Goal: Find specific page/section: Find specific page/section

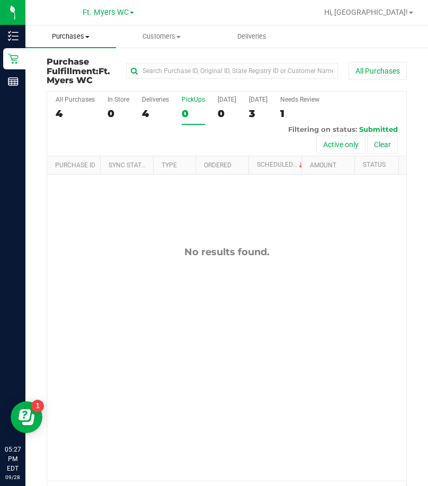
click at [76, 43] on uib-tab-heading "Purchases Summary of purchases Fulfillment All purchases" at bounding box center [70, 36] width 91 height 22
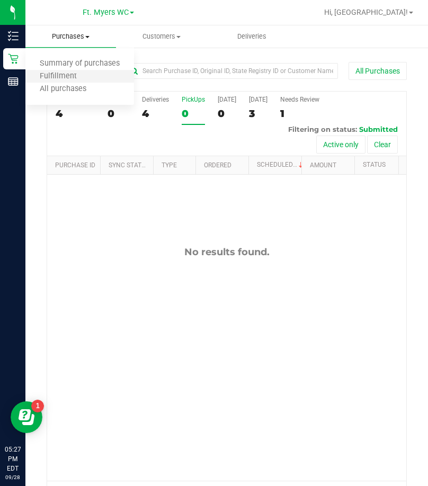
click at [75, 70] on li "Fulfillment" at bounding box center [79, 76] width 109 height 13
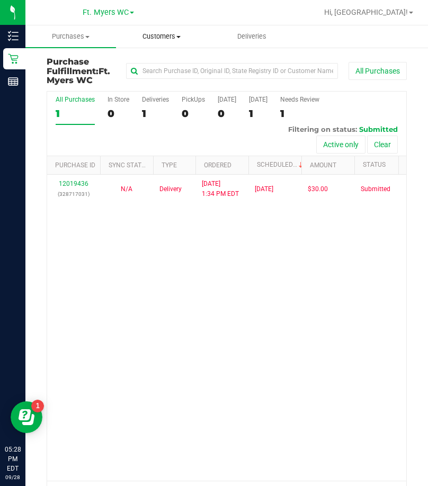
click at [170, 43] on uib-tab-heading "Customers All customers Add a new customer All physicians" at bounding box center [160, 36] width 89 height 21
click at [71, 39] on span "Purchases" at bounding box center [70, 37] width 89 height 10
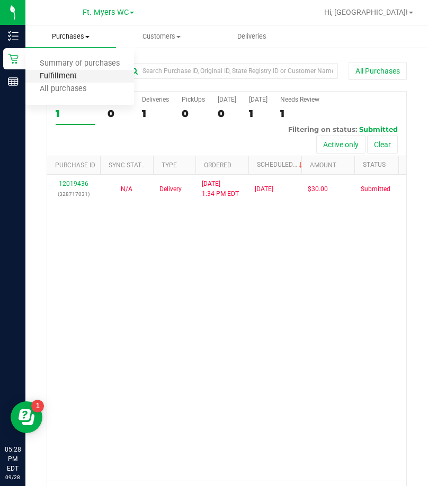
click at [75, 81] on span "Fulfillment" at bounding box center [58, 76] width 66 height 9
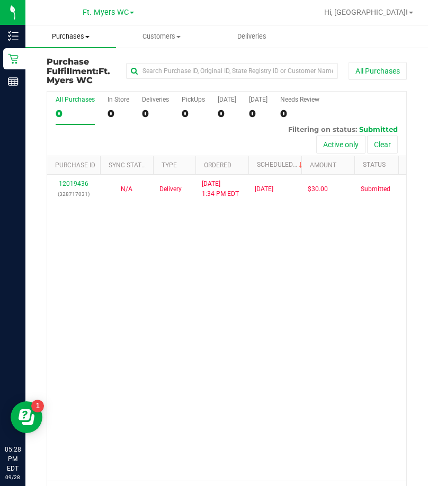
click at [77, 45] on uib-tab-heading "Purchases Summary of purchases Fulfillment All purchases" at bounding box center [70, 36] width 91 height 22
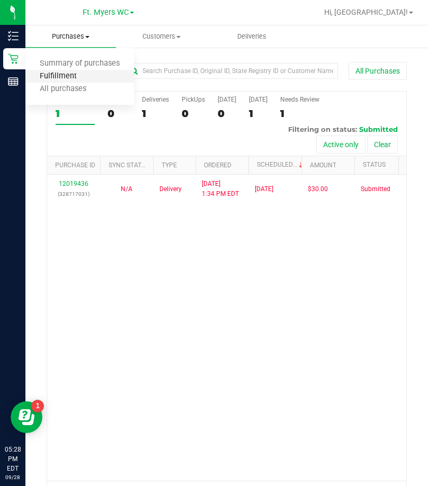
click at [77, 74] on span "Fulfillment" at bounding box center [58, 76] width 66 height 9
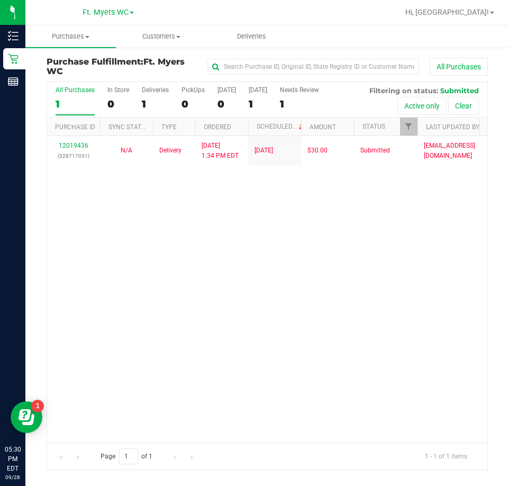
click at [175, 280] on div "12019436 (328717031) N/A Delivery [DATE] 1:34 PM EDT 9/29/2025 $30.00 Submitted…" at bounding box center [267, 289] width 440 height 306
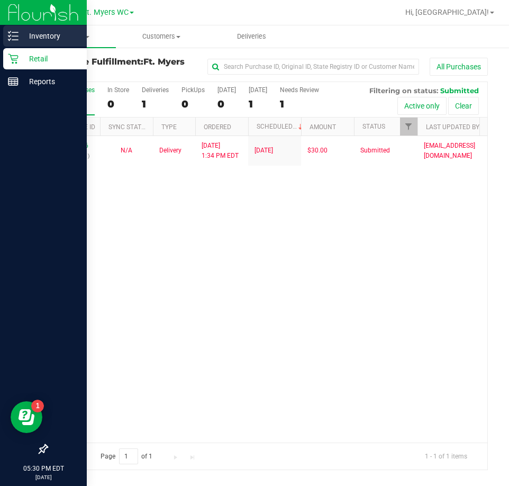
click at [49, 33] on p "Inventory" at bounding box center [51, 36] width 64 height 13
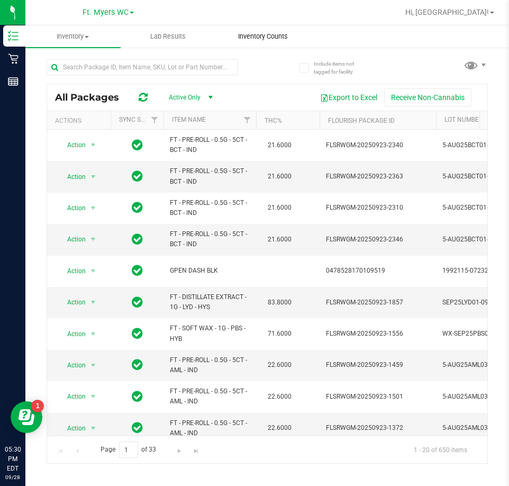
click at [248, 42] on uib-tab-heading "Inventory Counts" at bounding box center [263, 36] width 94 height 21
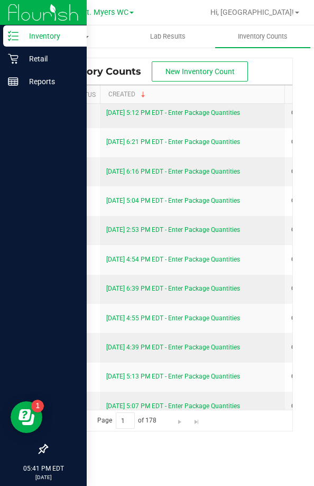
scroll to position [265, 0]
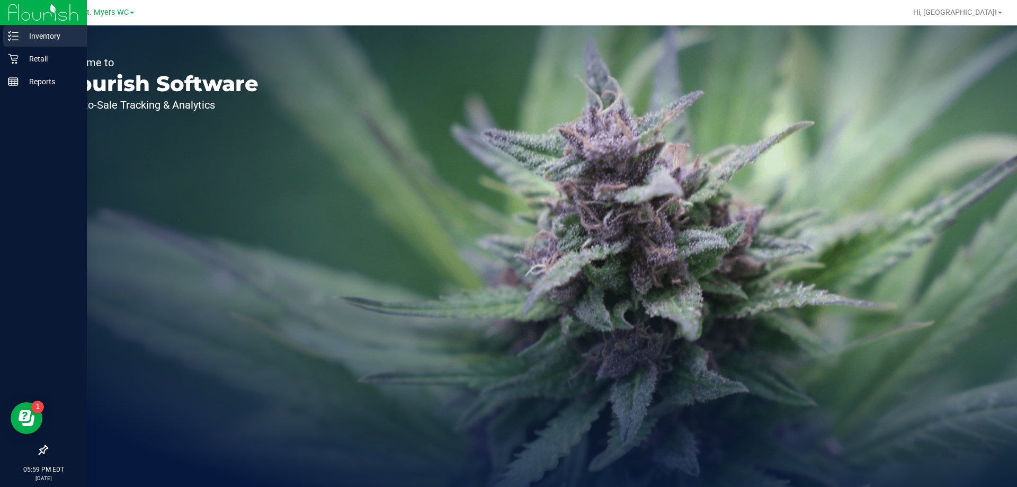
click at [24, 28] on div "Inventory" at bounding box center [45, 35] width 84 height 21
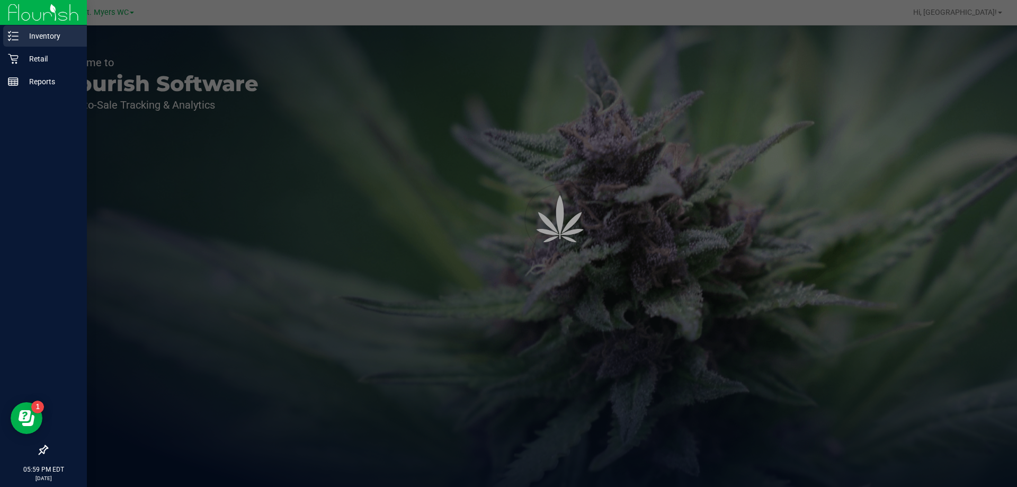
click at [24, 29] on div "Inventory" at bounding box center [45, 35] width 84 height 21
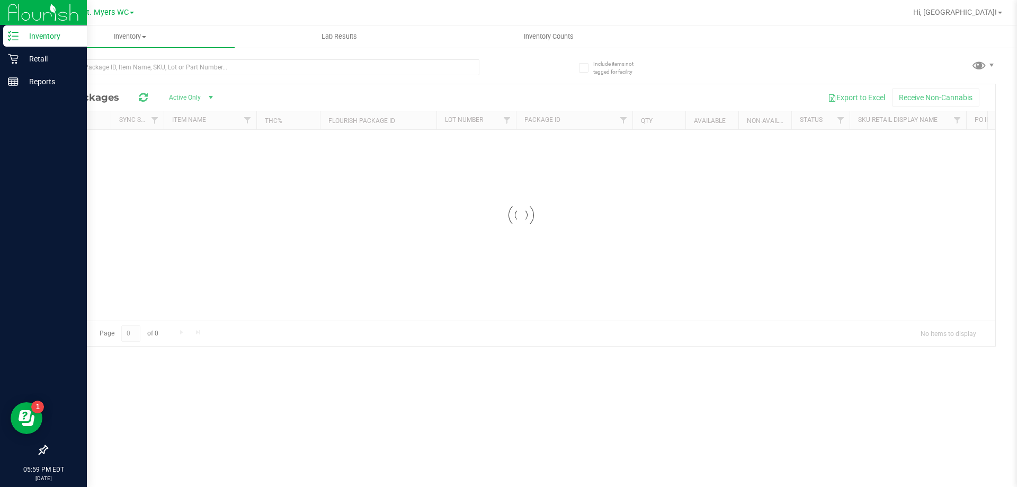
click at [24, 29] on div "Inventory" at bounding box center [45, 35] width 84 height 21
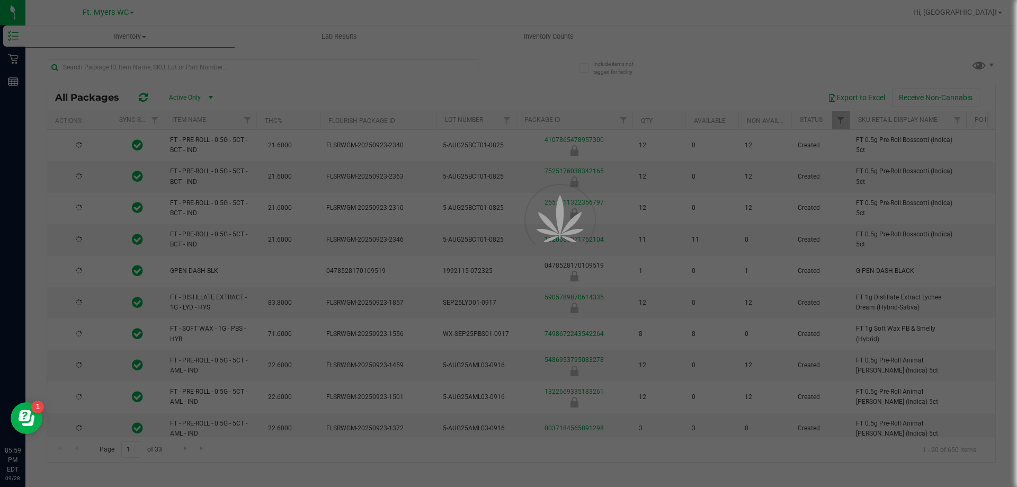
click at [149, 64] on div at bounding box center [508, 243] width 1017 height 487
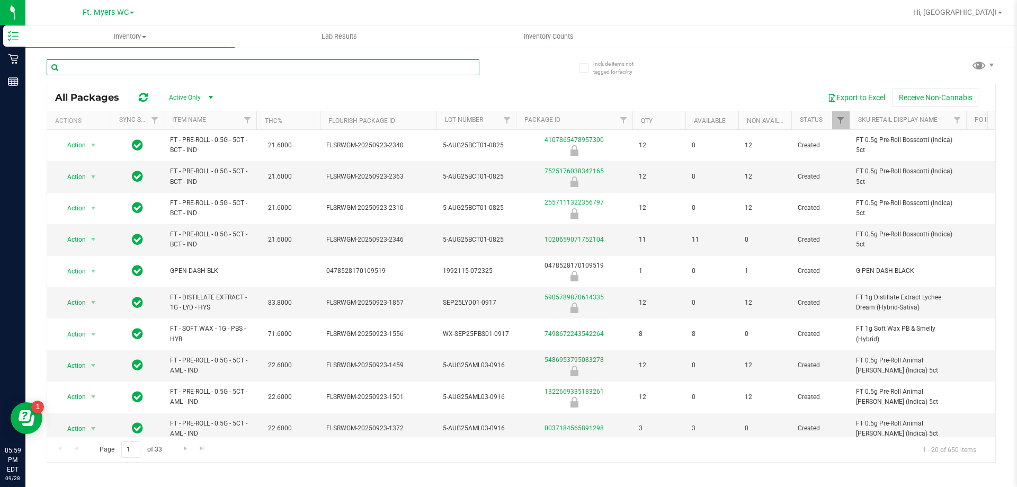
click at [149, 64] on input "text" at bounding box center [263, 67] width 433 height 16
type input "zkr"
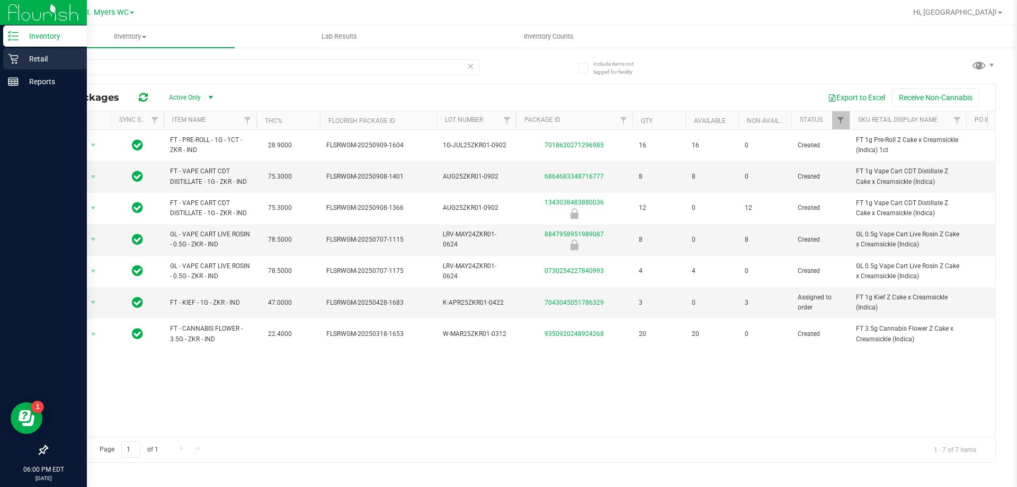
click at [49, 61] on p "Retail" at bounding box center [51, 58] width 64 height 13
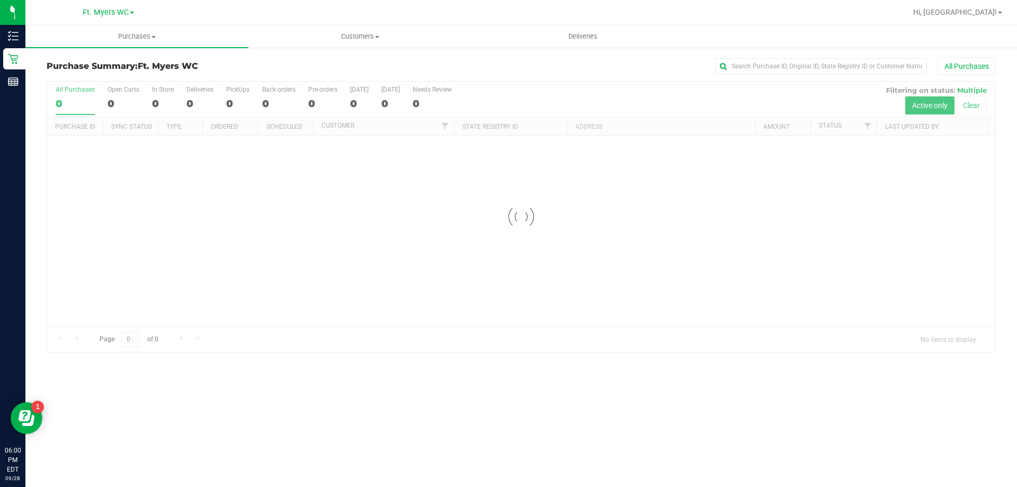
click at [323, 205] on div at bounding box center [521, 217] width 948 height 270
